Goal: Transaction & Acquisition: Purchase product/service

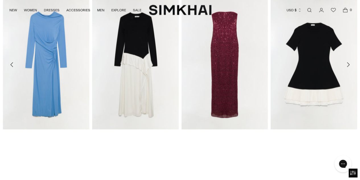
scroll to position [608, 0]
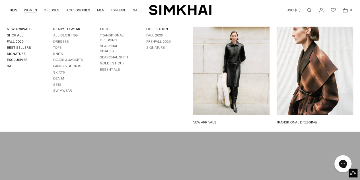
click at [30, 11] on link "WOMEN" at bounding box center [30, 10] width 13 height 13
click at [60, 61] on link "Coats & Jackets" at bounding box center [68, 60] width 30 height 4
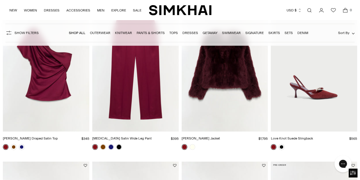
scroll to position [197, 0]
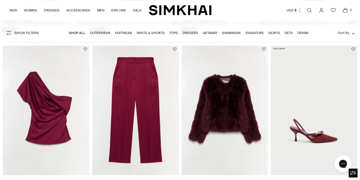
click at [0, 0] on img "Phoebe Draped Satin Top" at bounding box center [0, 0] width 0 height 0
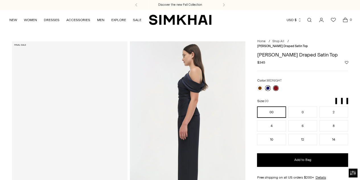
click at [268, 85] on link at bounding box center [268, 88] width 6 height 6
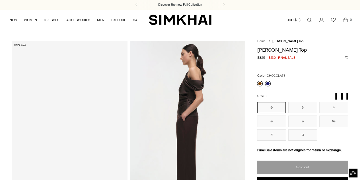
click at [260, 83] on link at bounding box center [260, 84] width 6 height 6
